Goal: Task Accomplishment & Management: Manage account settings

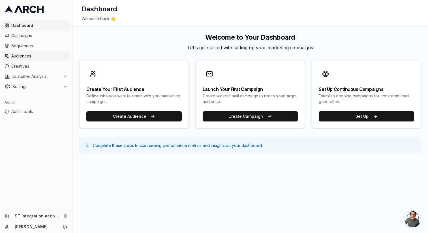
click at [42, 52] on link "Audiences" at bounding box center [36, 56] width 68 height 9
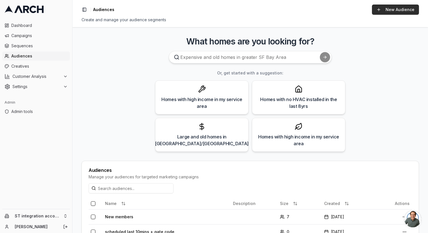
click at [407, 12] on link "New Audience" at bounding box center [395, 10] width 47 height 10
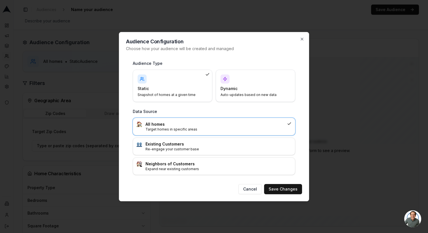
click at [238, 87] on h4 "Dynamic" at bounding box center [252, 89] width 63 height 6
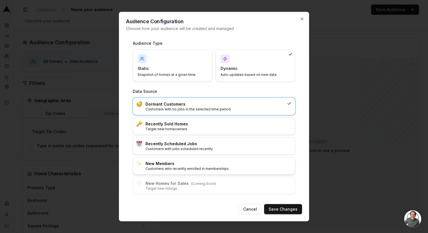
scroll to position [17, 0]
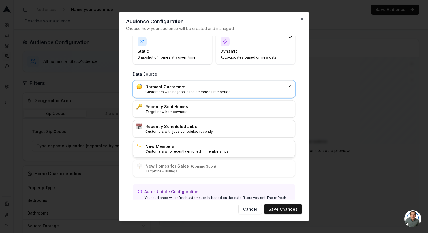
click at [220, 147] on h3 "New Members" at bounding box center [218, 146] width 146 height 6
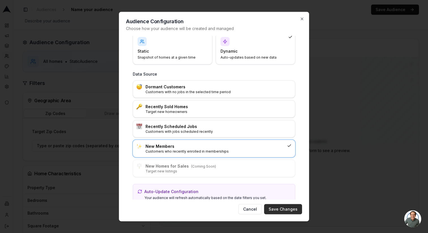
click at [288, 208] on button "Save Changes" at bounding box center [283, 209] width 38 height 10
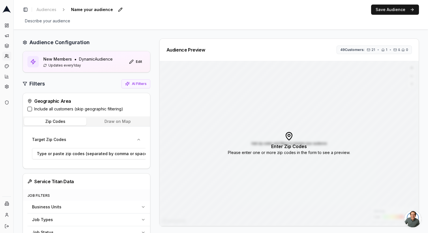
click at [85, 9] on span "Name your audience" at bounding box center [92, 10] width 46 height 8
type input "New members only!"
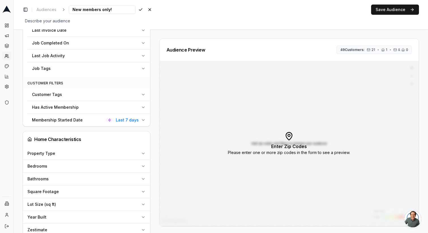
scroll to position [223, 0]
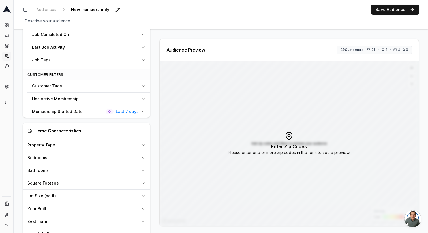
click at [97, 114] on div "Membership Started Date Last 7 days" at bounding box center [85, 112] width 107 height 6
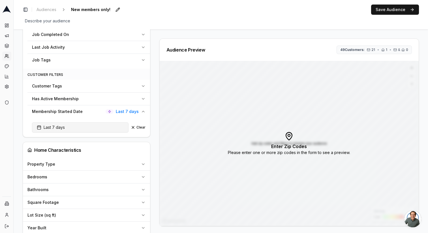
click at [79, 127] on button "Last 7 days" at bounding box center [80, 127] width 97 height 10
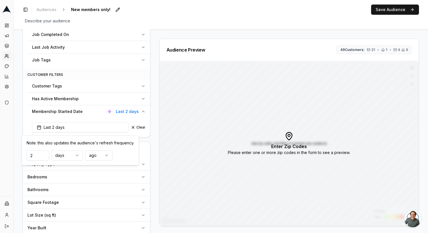
type input "2"
click at [153, 131] on div "Audience Configuration New Members • Dynamic Audience Updates every 1 day Edit …" at bounding box center [89, 149] width 132 height 669
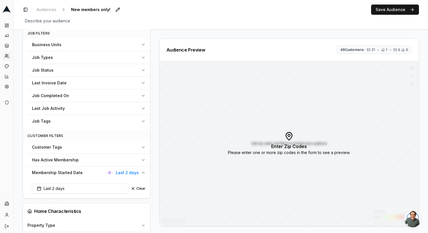
scroll to position [113, 0]
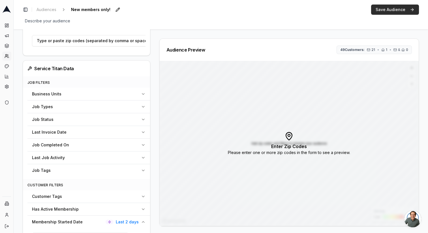
click at [400, 9] on button "Save Audience" at bounding box center [395, 10] width 48 height 10
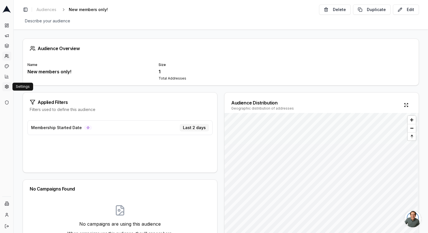
click at [7, 88] on icon at bounding box center [6, 87] width 3 height 4
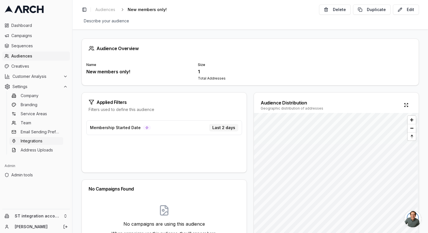
click at [50, 139] on link "Integrations" at bounding box center [36, 141] width 54 height 8
click at [249, 108] on div "Applied Filters Filters used to define this audience Membership Started Date La…" at bounding box center [250, 177] width 337 height 170
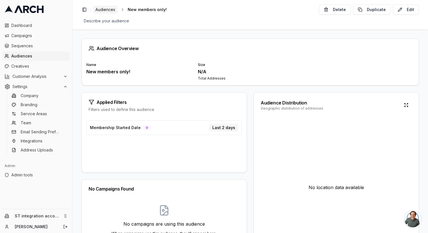
click at [116, 8] on link "Audiences" at bounding box center [105, 10] width 24 height 8
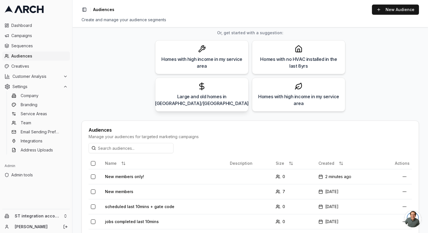
scroll to position [43, 0]
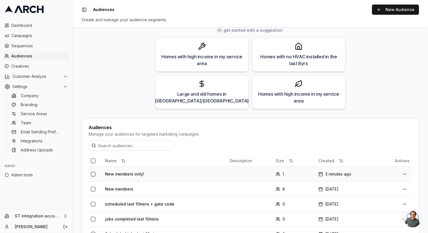
click at [120, 172] on td "New members only!" at bounding box center [165, 173] width 125 height 15
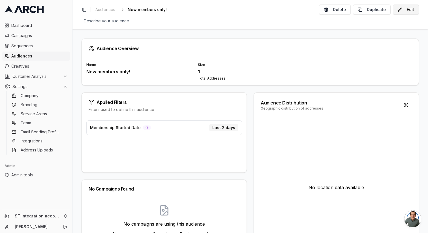
click at [405, 12] on button "Edit" at bounding box center [406, 10] width 26 height 10
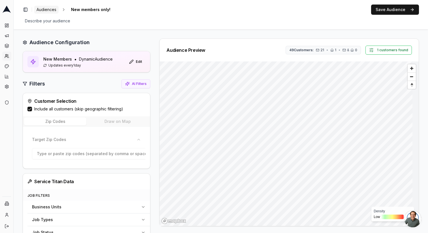
click at [52, 7] on span "Audiences" at bounding box center [47, 10] width 20 height 6
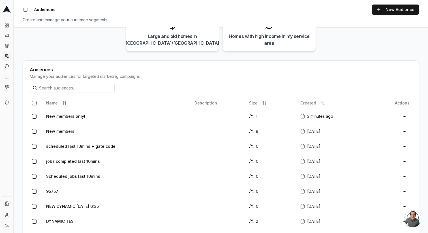
scroll to position [157, 0]
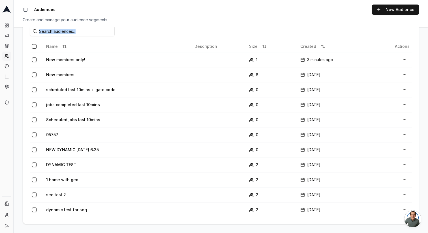
drag, startPoint x: 185, startPoint y: 74, endPoint x: 384, endPoint y: 233, distance: 254.2
click at [384, 233] on main "What homes are you looking for? Or, get started with a suggestion: Homes with h…" at bounding box center [221, 130] width 414 height 206
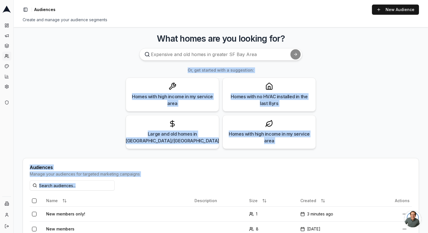
scroll to position [0, 0]
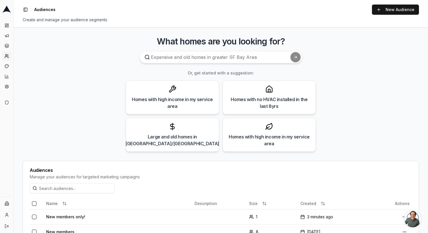
click at [113, 53] on main "What homes are you looking for? Or, get started with a suggestion: Homes with h…" at bounding box center [221, 130] width 414 height 206
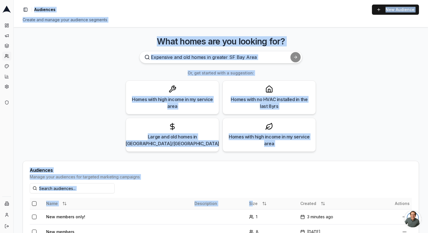
scroll to position [157, 0]
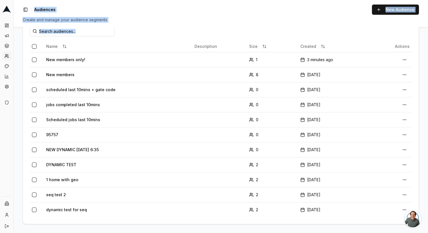
drag, startPoint x: 27, startPoint y: 3, endPoint x: 387, endPoint y: 223, distance: 421.6
click at [387, 223] on div "Toggle Sidebar Audiences New Audience Create and manage your audience segments …" at bounding box center [221, 116] width 414 height 233
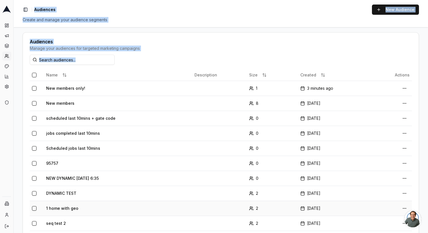
scroll to position [0, 0]
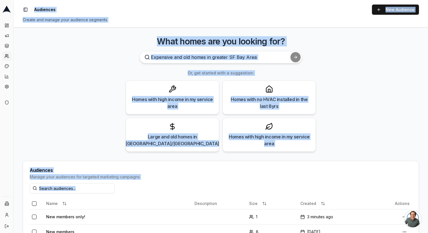
click at [219, 134] on div "Homes with high income in my service area Homes with no HVAC installed in the l…" at bounding box center [221, 115] width 190 height 71
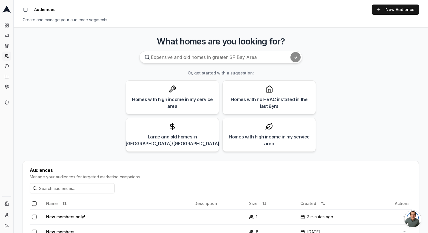
click at [170, 41] on h3 "What homes are you looking for?" at bounding box center [221, 41] width 396 height 10
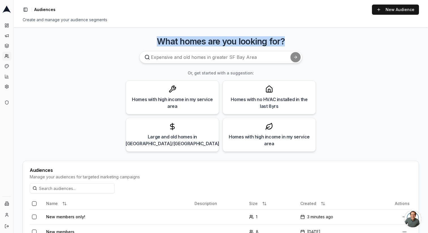
click at [170, 41] on h3 "What homes are you looking for?" at bounding box center [221, 41] width 396 height 10
click at [192, 41] on h3 "What homes are you looking for?" at bounding box center [221, 41] width 396 height 10
click at [215, 41] on h3 "What homes are you looking for?" at bounding box center [221, 41] width 396 height 10
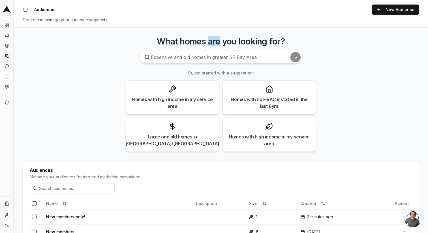
click at [215, 41] on h3 "What homes are you looking for?" at bounding box center [221, 41] width 396 height 10
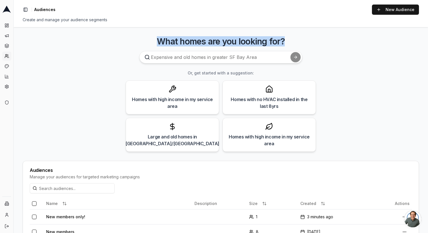
click at [215, 41] on h3 "What homes are you looking for?" at bounding box center [221, 41] width 396 height 10
click at [231, 41] on h3 "What homes are you looking for?" at bounding box center [221, 41] width 396 height 10
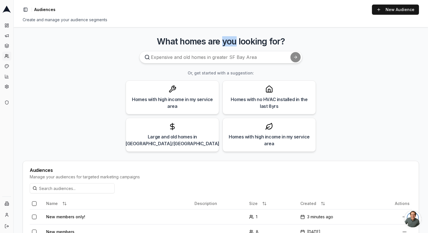
click at [231, 41] on h3 "What homes are you looking for?" at bounding box center [221, 41] width 396 height 10
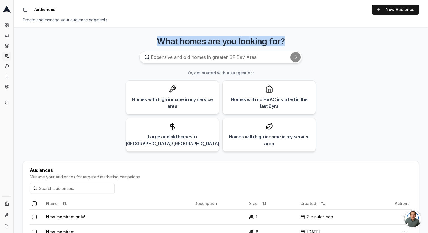
click at [231, 41] on h3 "What homes are you looking for?" at bounding box center [221, 41] width 396 height 10
click at [250, 41] on h3 "What homes are you looking for?" at bounding box center [221, 41] width 396 height 10
click at [251, 41] on h3 "What homes are you looking for?" at bounding box center [221, 41] width 396 height 10
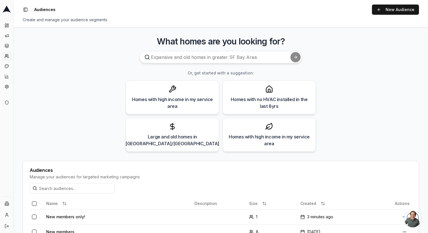
click at [348, 53] on main "What homes are you looking for? Or, get started with a suggestion: Homes with h…" at bounding box center [221, 130] width 414 height 206
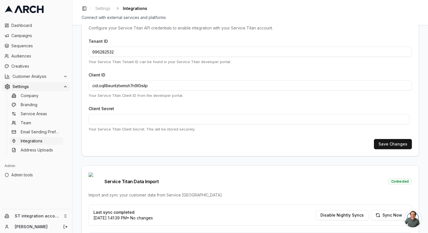
scroll to position [52, 0]
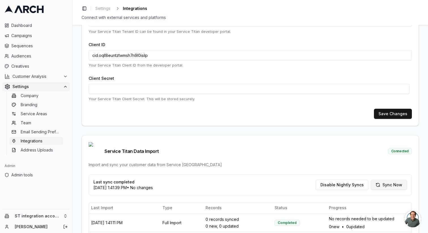
click at [396, 180] on button "Sync Now" at bounding box center [389, 185] width 36 height 10
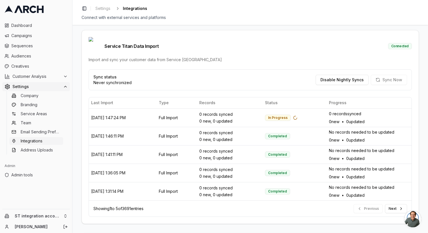
scroll to position [148, 0]
